Goal: Transaction & Acquisition: Purchase product/service

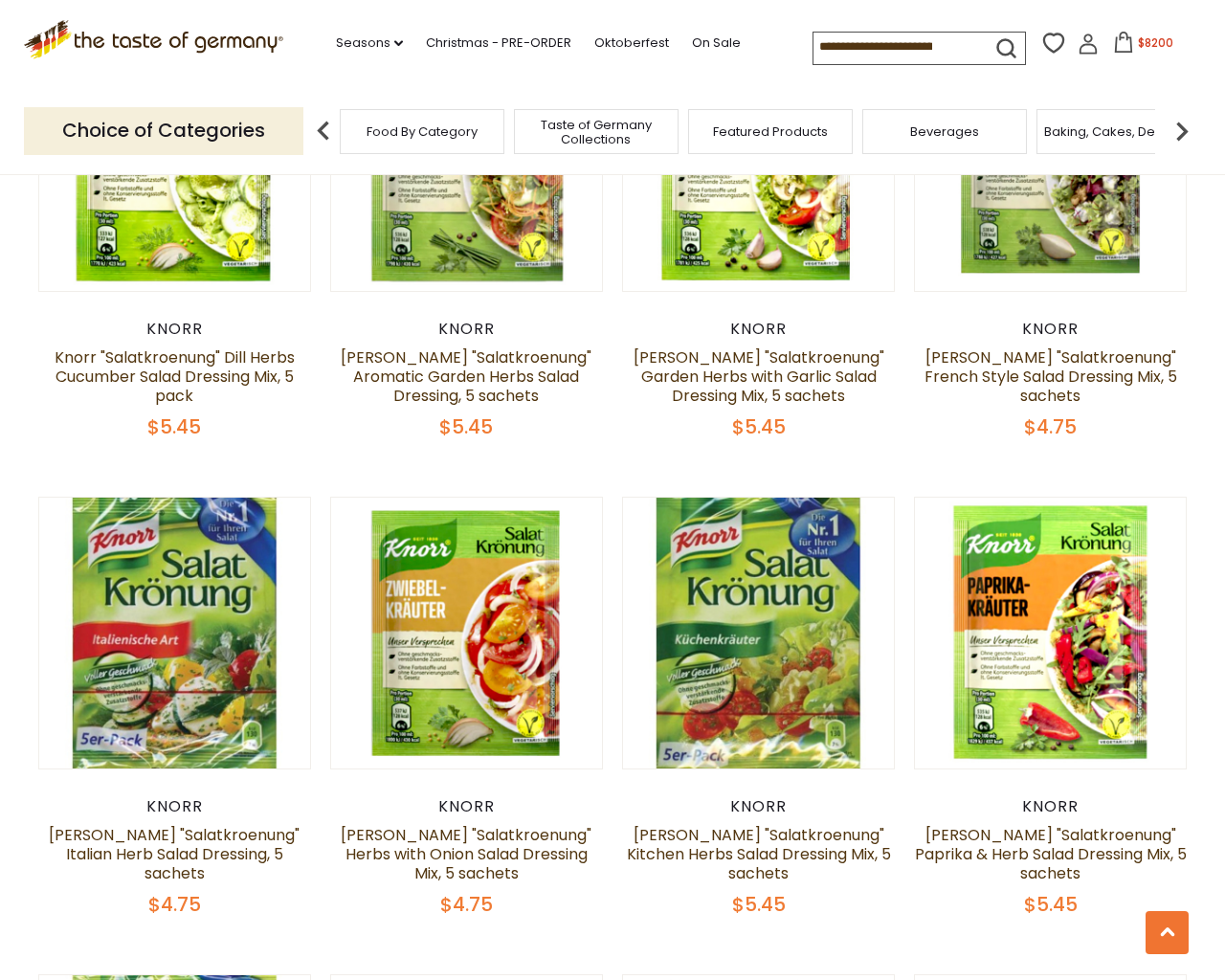
scroll to position [4578, 0]
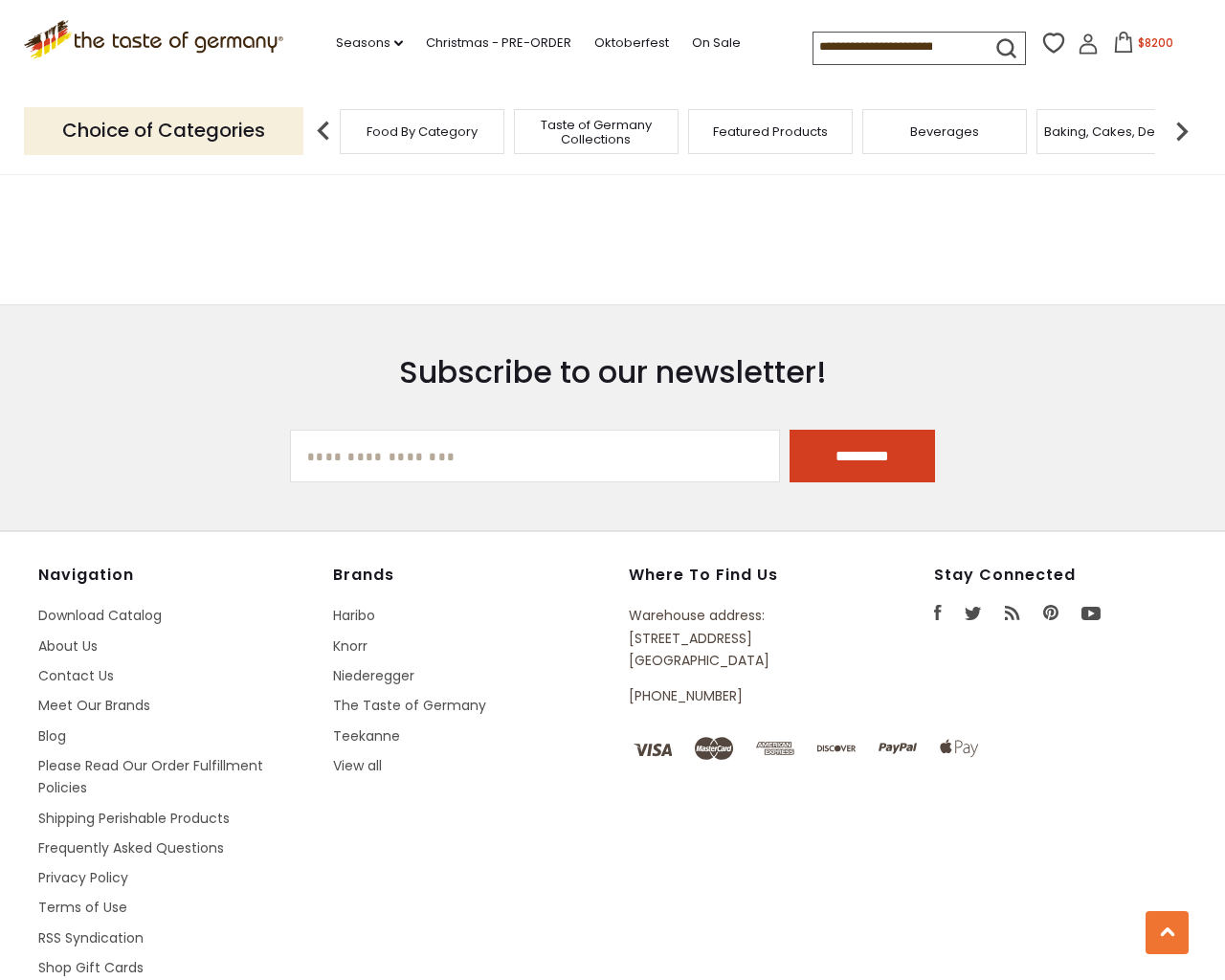
type input "***"
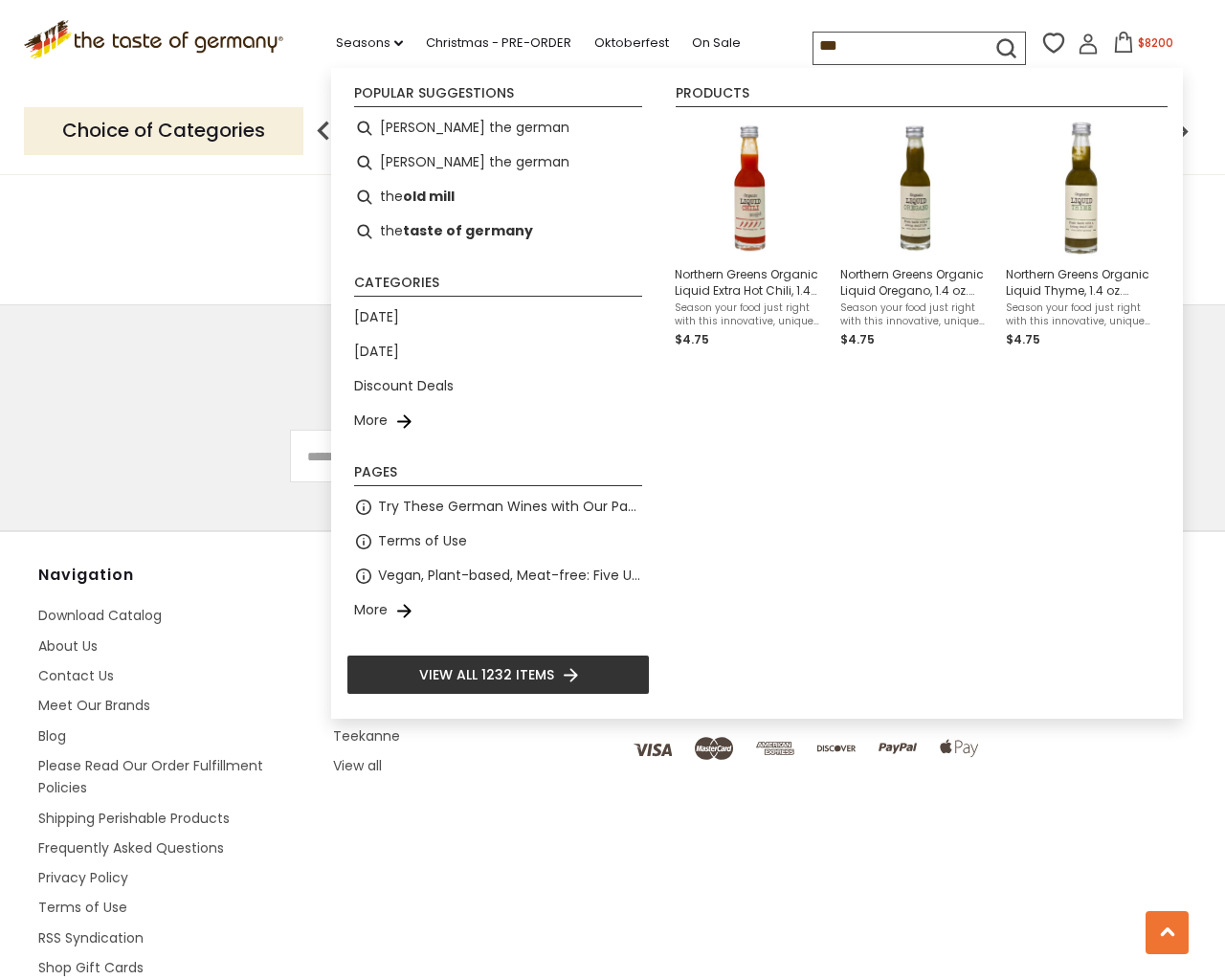
select select "*********"
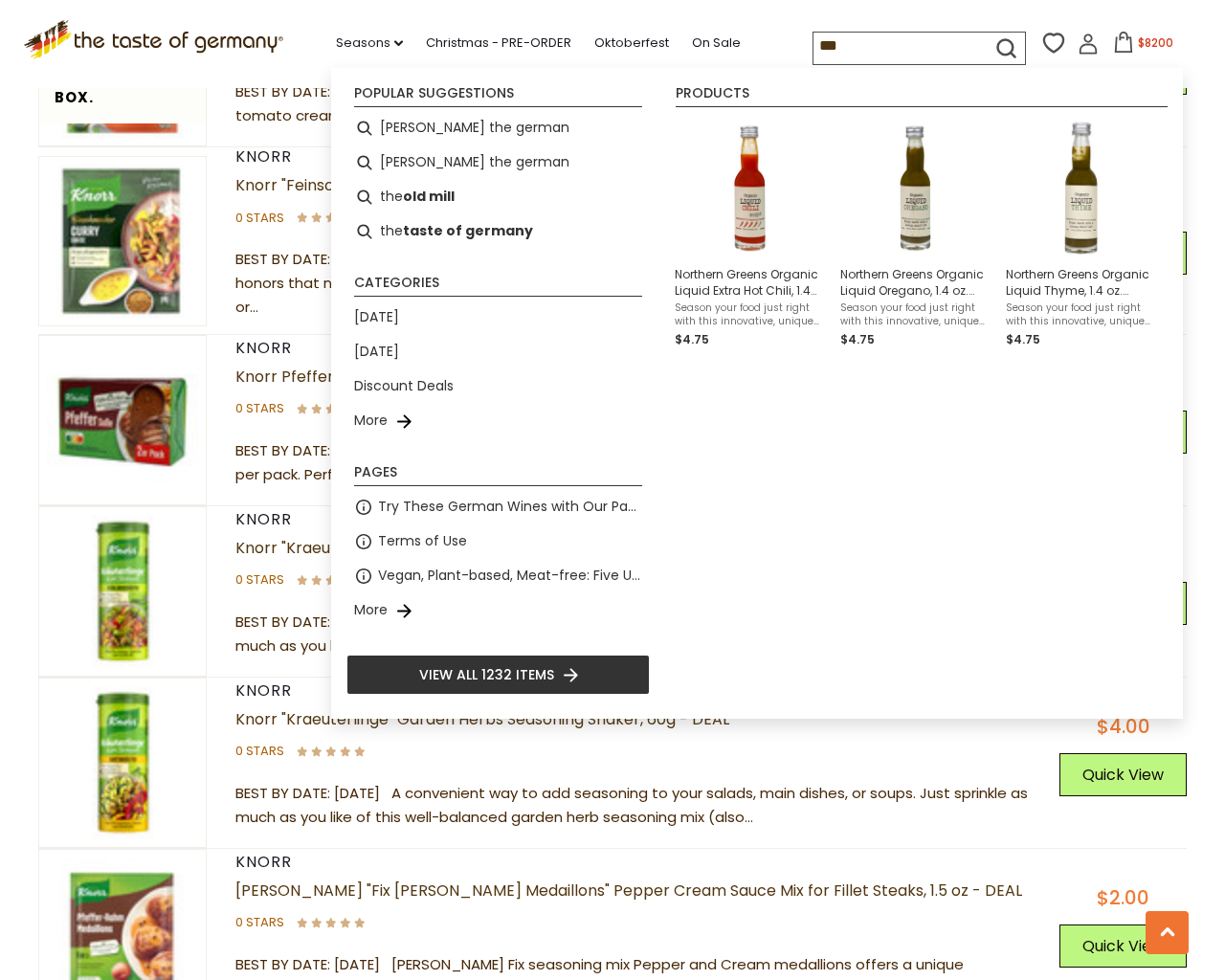
scroll to position [6524, 0]
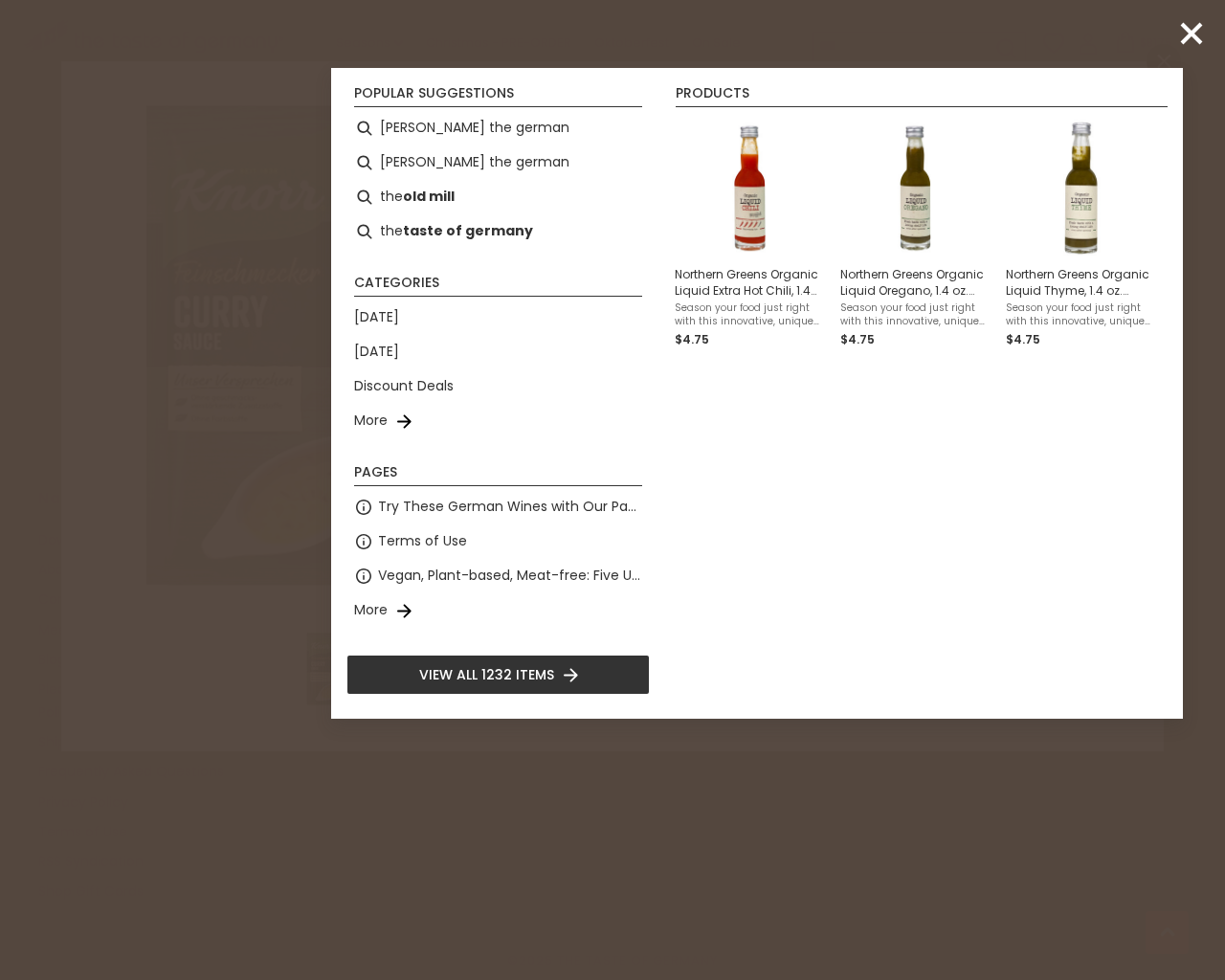
click at [668, 478] on input "*" at bounding box center [708, 505] width 78 height 53
type input "*"
click at [668, 478] on input "*" at bounding box center [708, 505] width 78 height 53
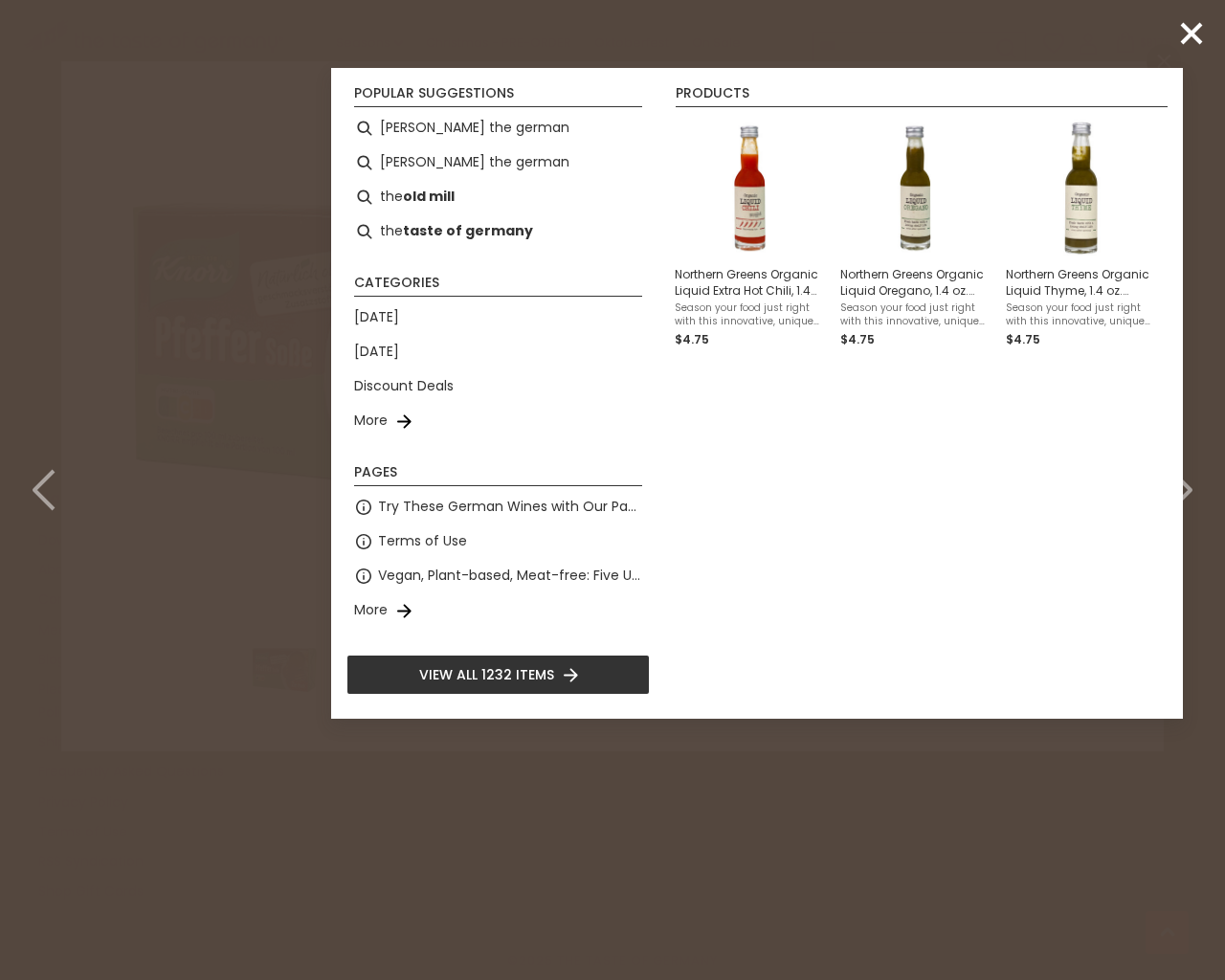
type input "*"
click at [668, 478] on input "*" at bounding box center [708, 505] width 78 height 53
type input "*"
click at [668, 478] on input "*" at bounding box center [708, 505] width 78 height 53
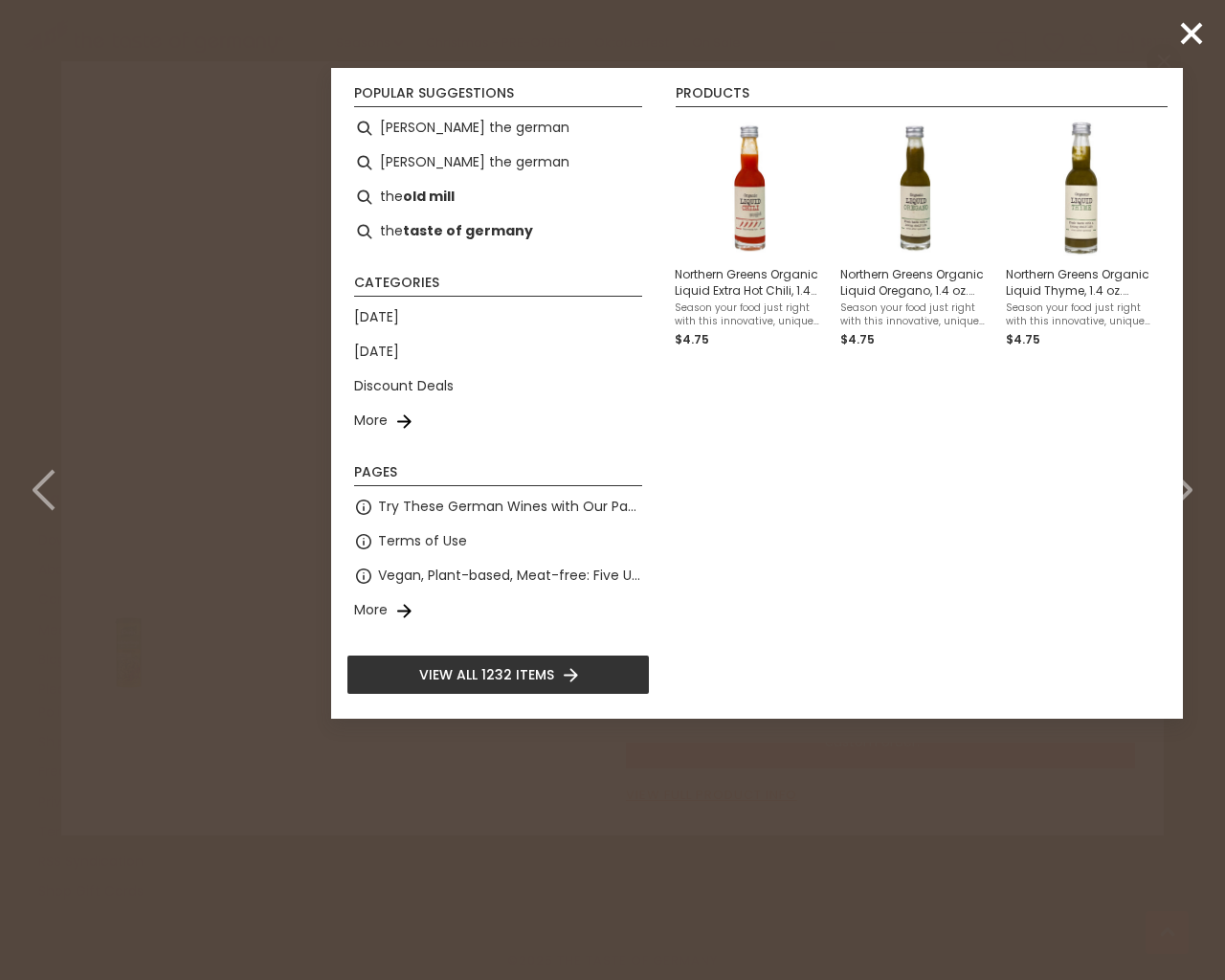
click at [668, 478] on input "*" at bounding box center [708, 505] width 78 height 53
type input "*"
click at [668, 521] on input "*" at bounding box center [708, 548] width 78 height 53
type input "*"
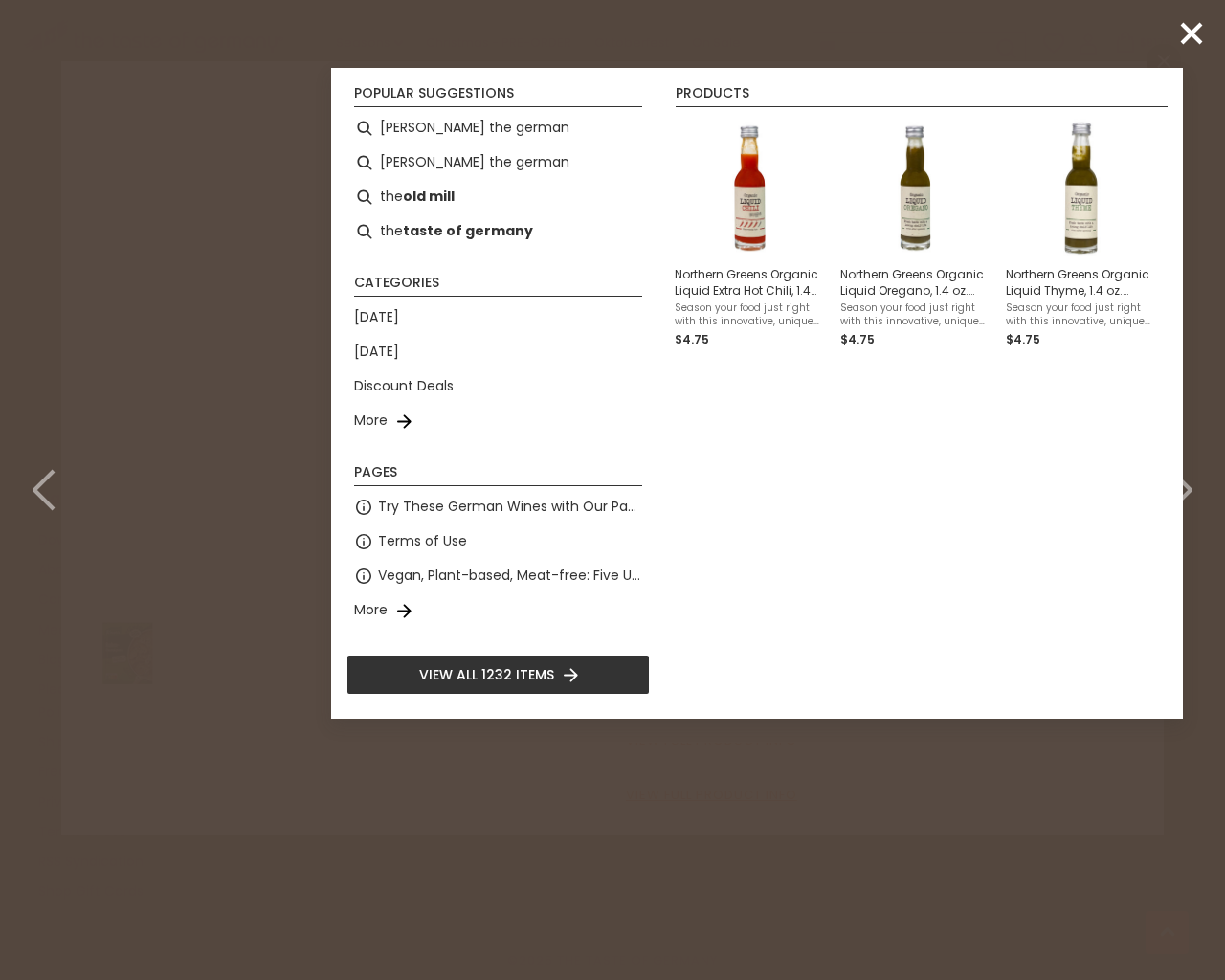
click at [668, 478] on input "*" at bounding box center [708, 505] width 78 height 53
type input "*"
